Goal: Find contact information: Find contact information

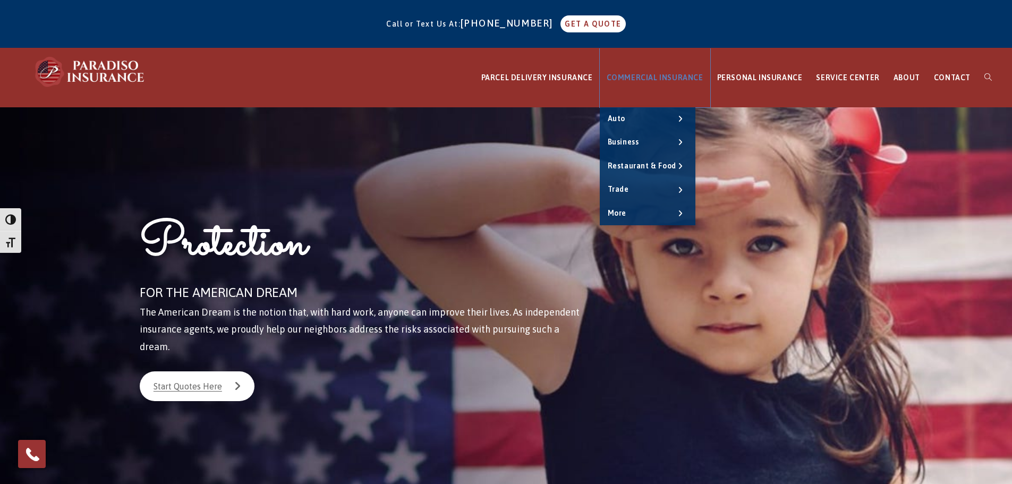
click at [678, 73] on span "COMMERCIAL INSURANCE" at bounding box center [655, 77] width 97 height 8
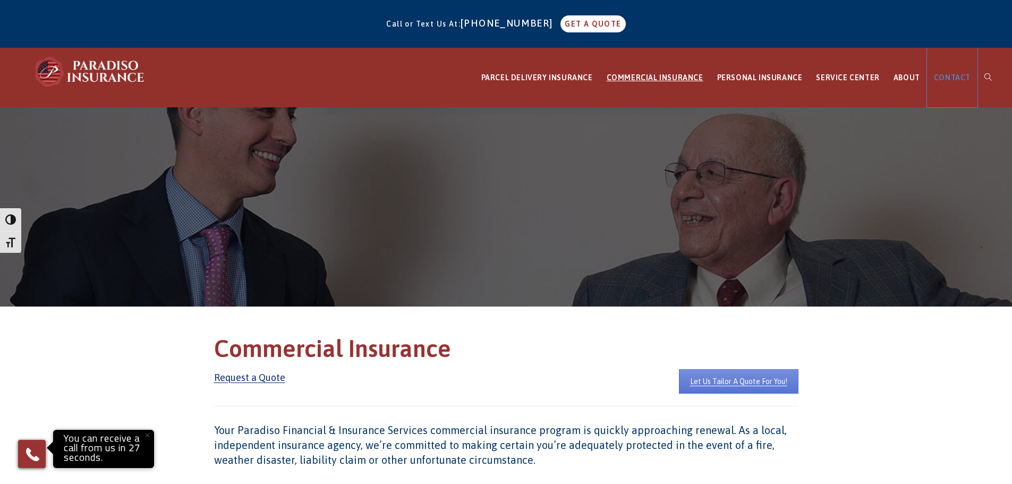
click at [958, 79] on span "CONTACT" at bounding box center [952, 77] width 37 height 8
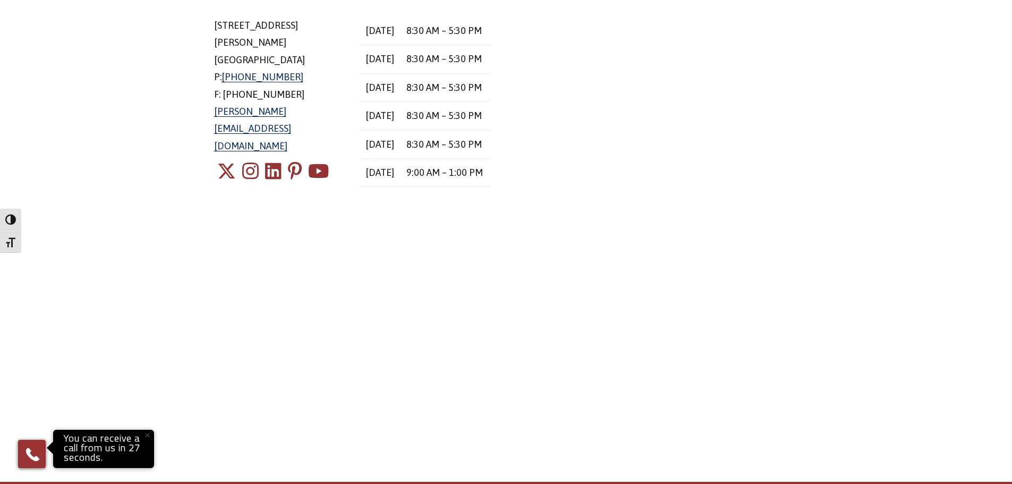
scroll to position [319, 0]
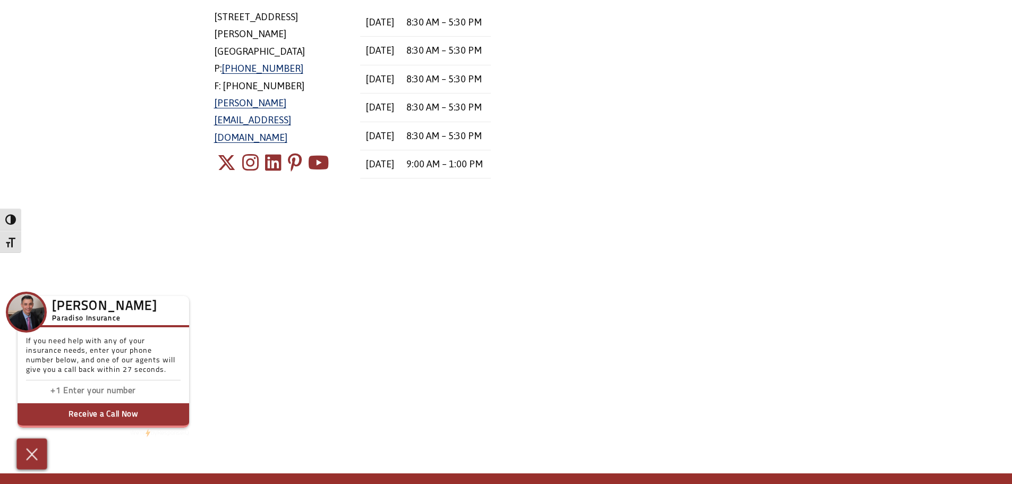
click at [35, 450] on img at bounding box center [32, 454] width 18 height 19
